Goal: Task Accomplishment & Management: Use online tool/utility

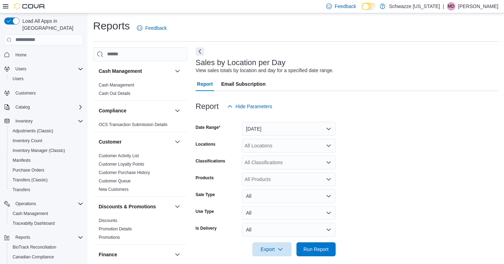
scroll to position [6, 0]
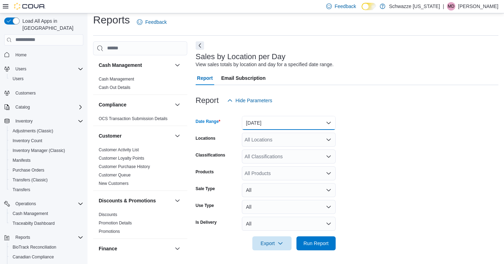
click at [268, 125] on button "[DATE]" at bounding box center [289, 123] width 94 height 14
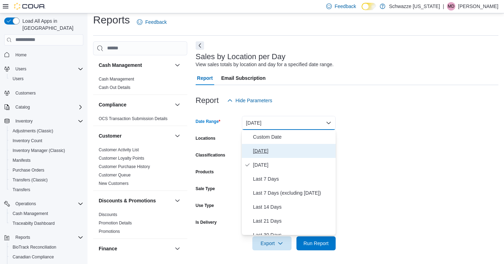
click at [256, 145] on button "[DATE]" at bounding box center [289, 151] width 94 height 14
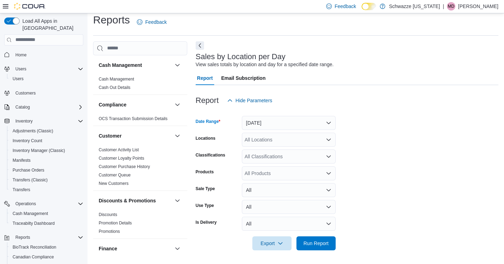
click at [258, 133] on div "All Locations" at bounding box center [289, 140] width 94 height 14
type input "***"
click at [275, 147] on button "SB - Niwot" at bounding box center [289, 152] width 94 height 10
click at [307, 238] on span "Run Report" at bounding box center [315, 243] width 31 height 14
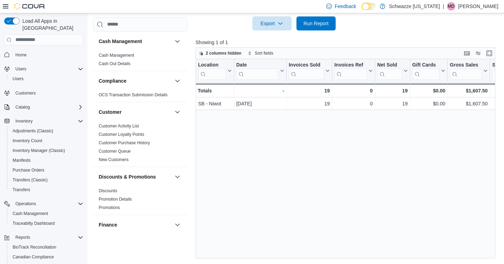
scroll to position [6, 0]
